Goal: Check status: Check status

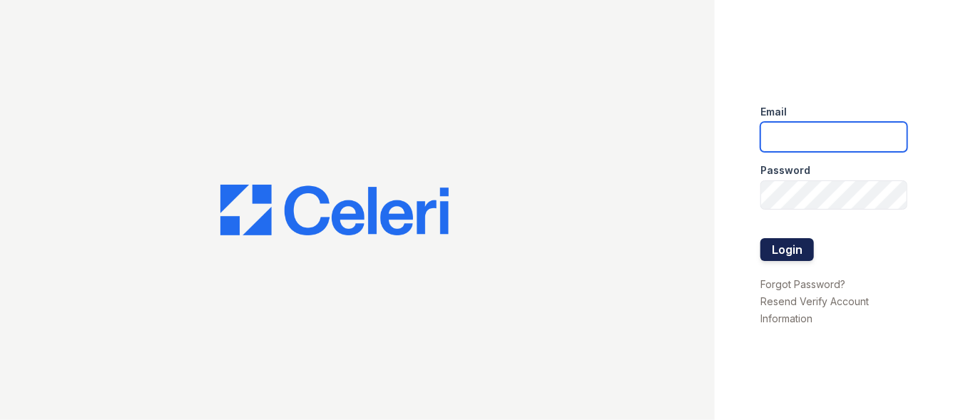
type input "franklin1@cafmanagement.com"
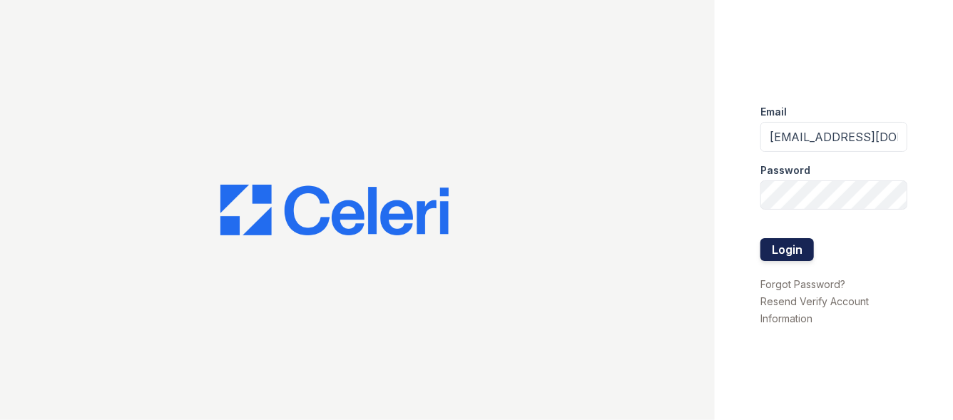
click at [789, 253] on button "Login" at bounding box center [788, 249] width 54 height 23
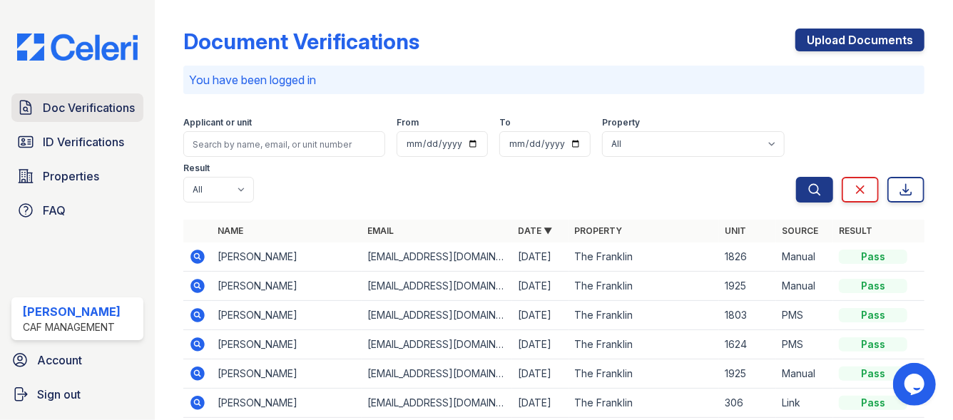
click at [106, 119] on link "Doc Verifications" at bounding box center [77, 107] width 132 height 29
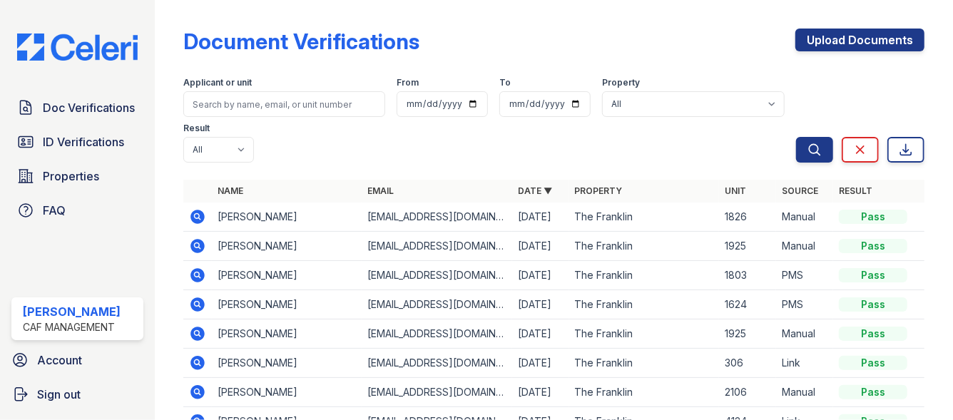
click at [104, 133] on link "ID Verifications" at bounding box center [77, 142] width 132 height 29
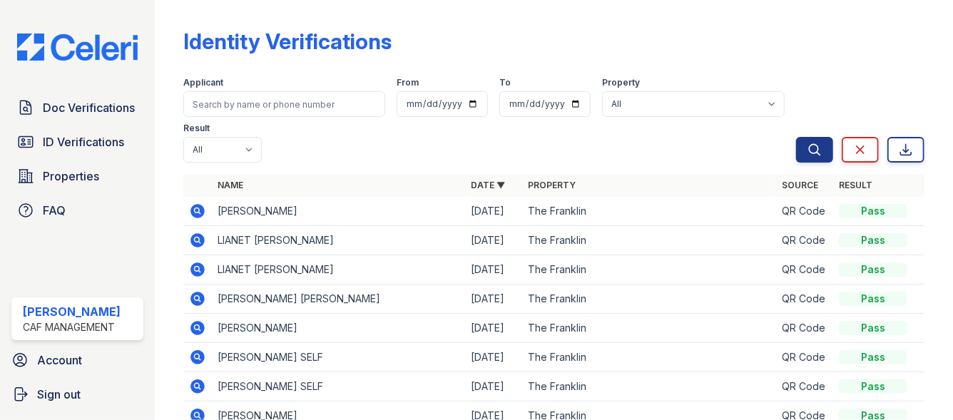
click at [197, 216] on icon at bounding box center [198, 211] width 14 height 14
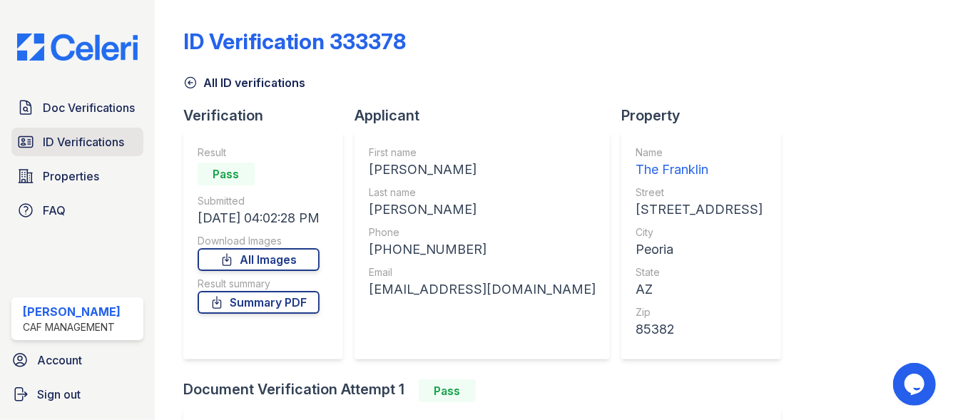
click at [96, 130] on link "ID Verifications" at bounding box center [77, 142] width 132 height 29
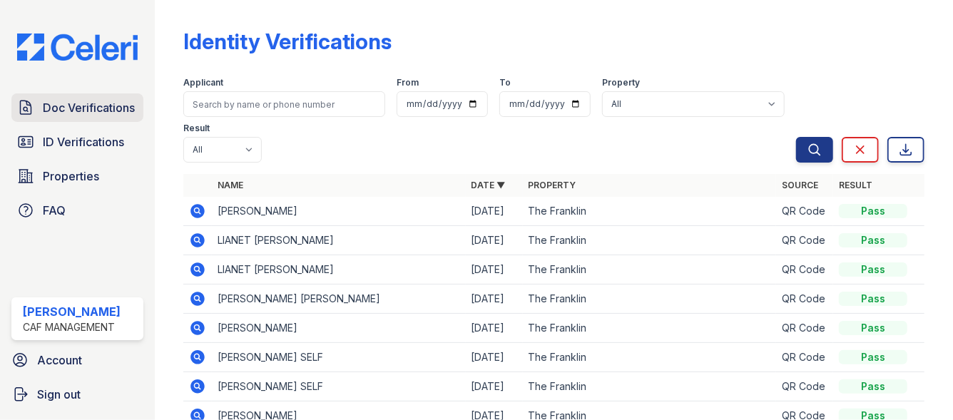
click at [81, 101] on span "Doc Verifications" at bounding box center [89, 107] width 92 height 17
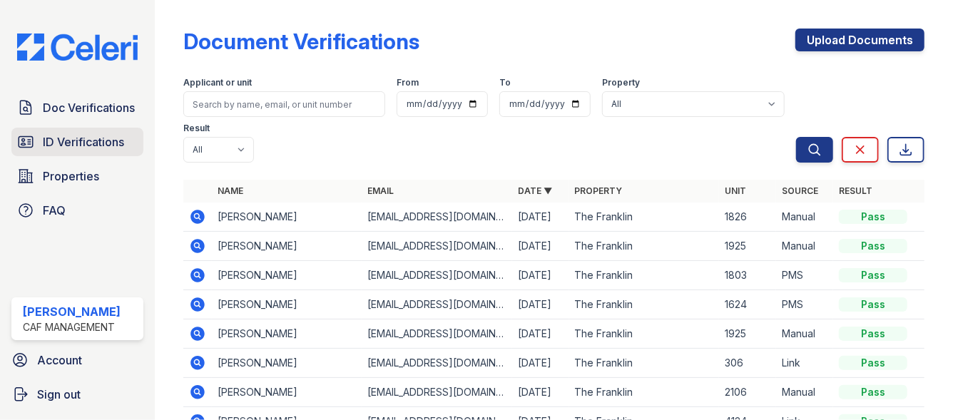
click at [88, 136] on span "ID Verifications" at bounding box center [83, 141] width 81 height 17
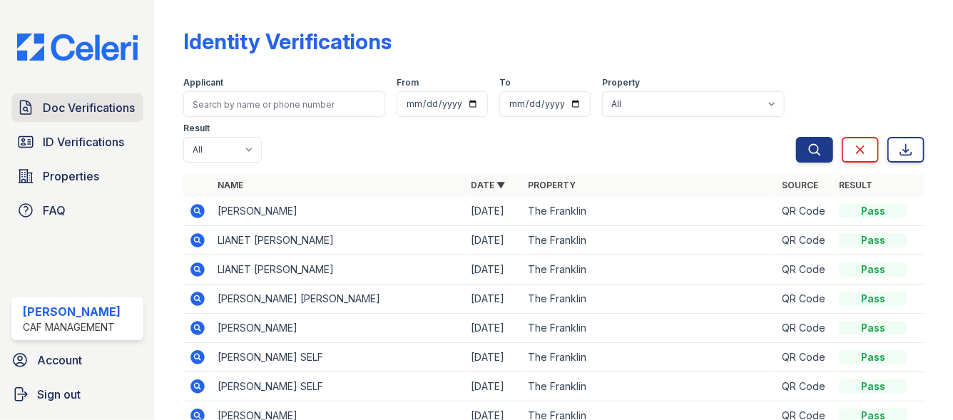
click at [69, 101] on span "Doc Verifications" at bounding box center [89, 107] width 92 height 17
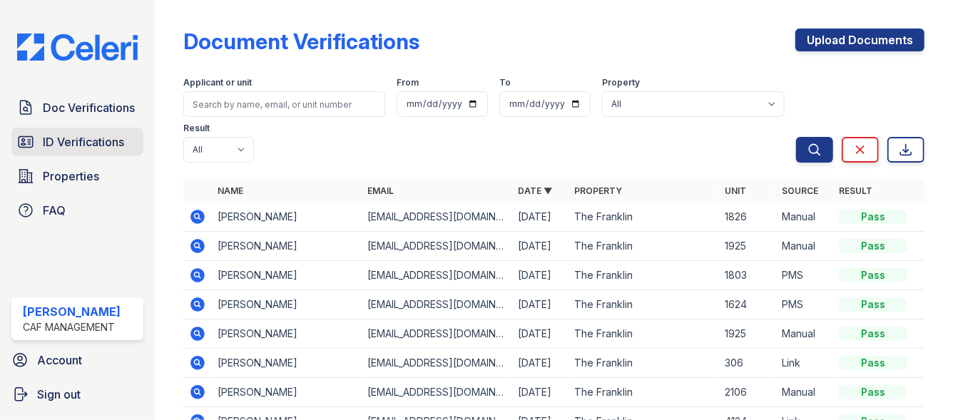
click at [75, 145] on span "ID Verifications" at bounding box center [83, 141] width 81 height 17
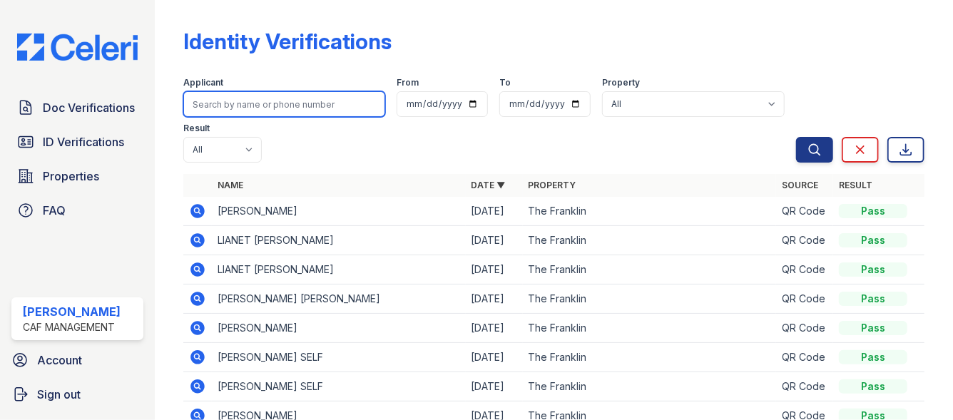
click at [283, 102] on input "search" at bounding box center [284, 104] width 202 height 26
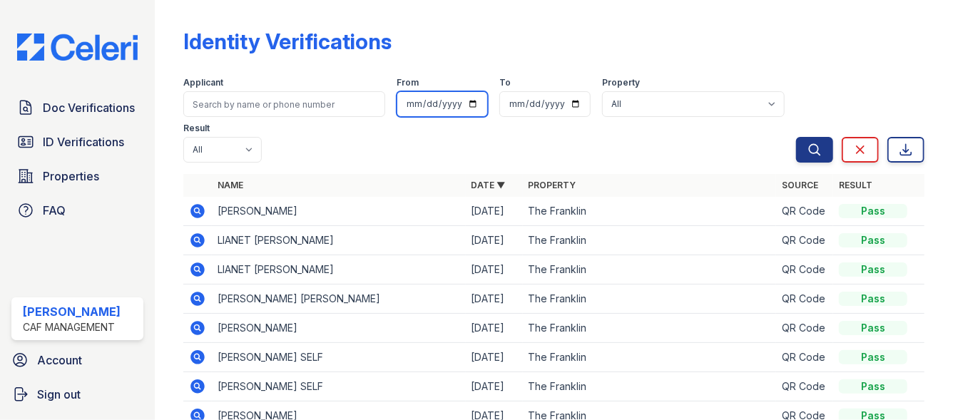
click at [433, 104] on input "date" at bounding box center [442, 104] width 91 height 26
click at [403, 98] on input "date" at bounding box center [442, 104] width 91 height 26
click at [434, 128] on div "Applicant From To Property All The Franklin Result All Pass Fail Caution Resubm…" at bounding box center [489, 116] width 613 height 91
click at [435, 113] on input "date" at bounding box center [442, 104] width 91 height 26
click at [434, 108] on input "date" at bounding box center [442, 104] width 91 height 26
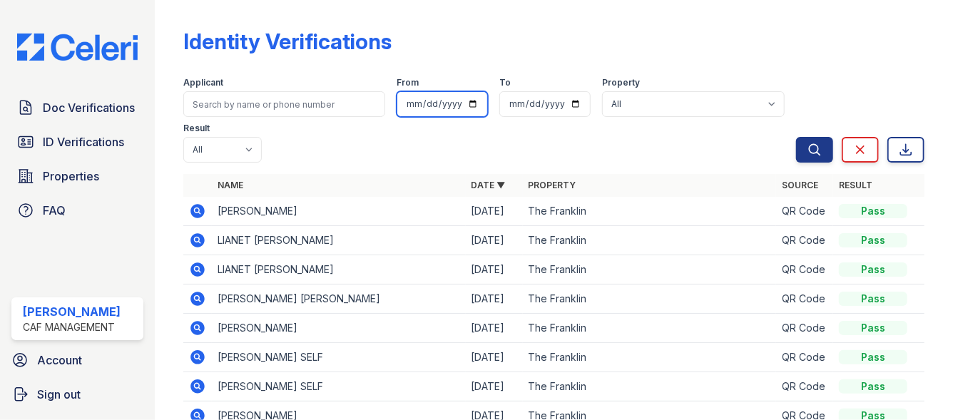
click at [412, 99] on input "date" at bounding box center [442, 104] width 91 height 26
click at [417, 103] on input "date" at bounding box center [442, 104] width 91 height 26
click at [404, 101] on input "date" at bounding box center [442, 104] width 91 height 26
click at [416, 98] on input "date" at bounding box center [442, 104] width 91 height 26
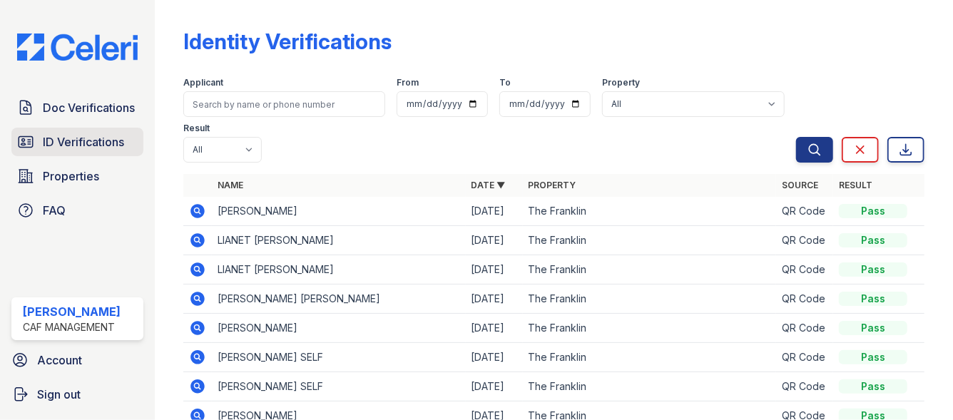
click at [71, 147] on span "ID Verifications" at bounding box center [83, 141] width 81 height 17
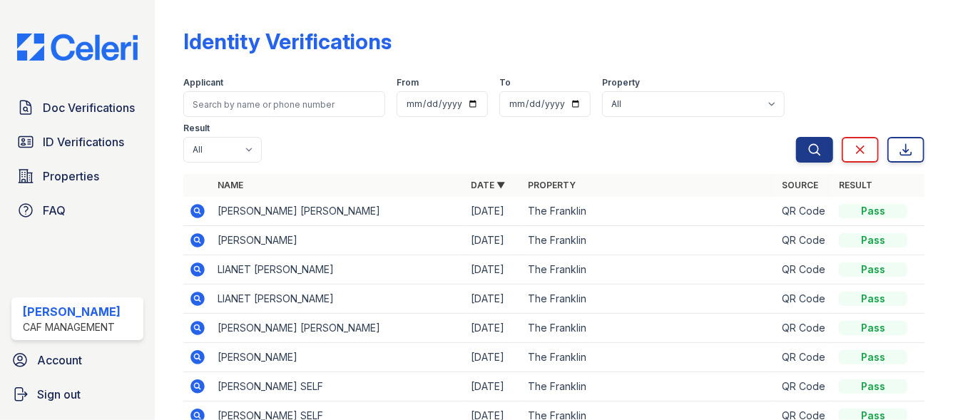
click at [195, 208] on icon at bounding box center [197, 211] width 17 height 17
